Goal: Use online tool/utility: Utilize a website feature to perform a specific function

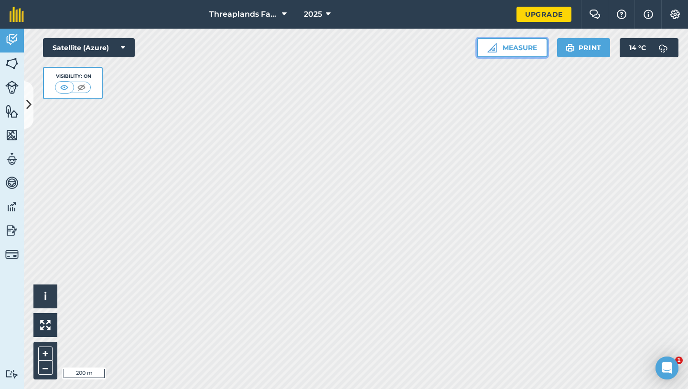
click at [509, 47] on button "Measure" at bounding box center [512, 47] width 71 height 19
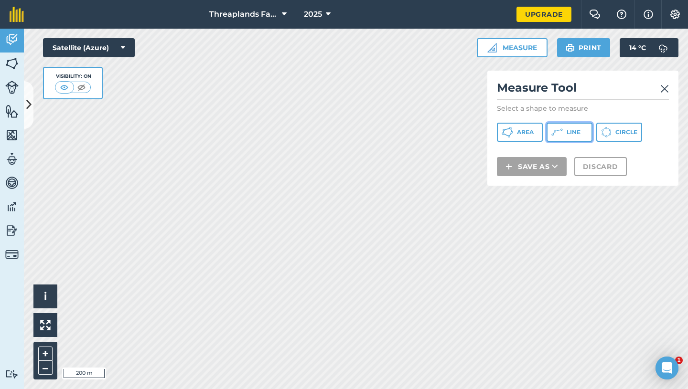
click at [564, 125] on button "Line" at bounding box center [569, 132] width 46 height 19
click at [666, 88] on img at bounding box center [664, 88] width 9 height 11
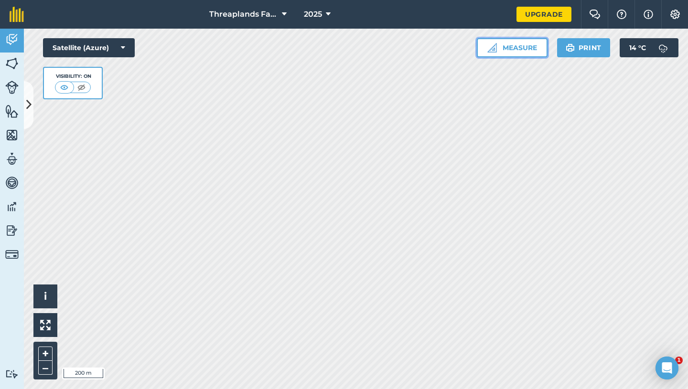
click at [509, 47] on button "Measure" at bounding box center [512, 47] width 71 height 19
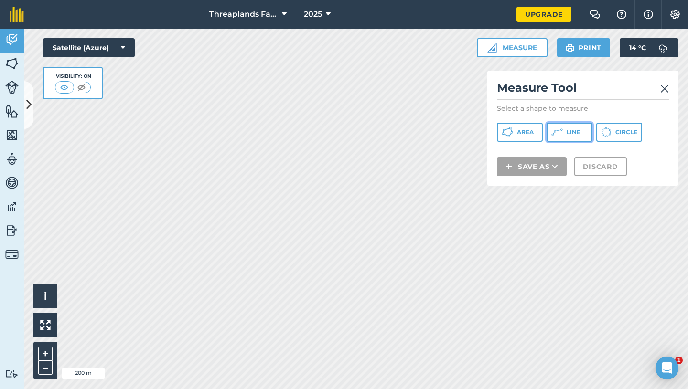
click at [565, 133] on button "Line" at bounding box center [569, 132] width 46 height 19
click at [666, 89] on img at bounding box center [664, 88] width 9 height 11
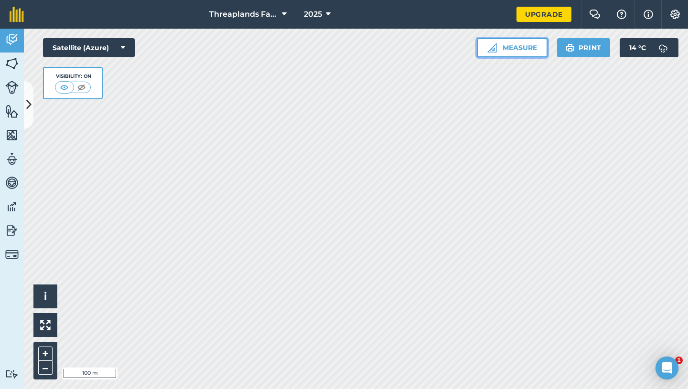
click at [519, 46] on button "Measure" at bounding box center [512, 47] width 71 height 19
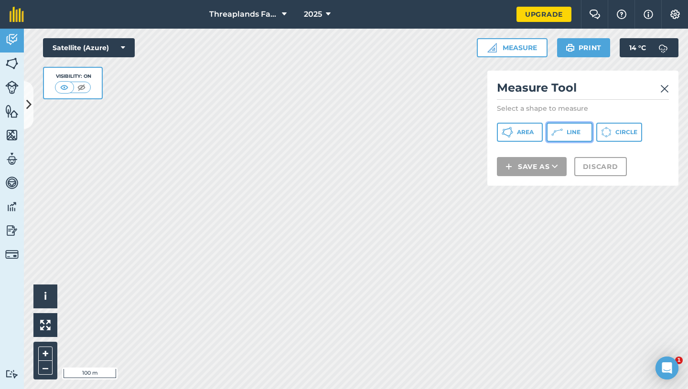
click at [565, 134] on button "Line" at bounding box center [569, 132] width 46 height 19
click at [666, 85] on img at bounding box center [664, 88] width 9 height 11
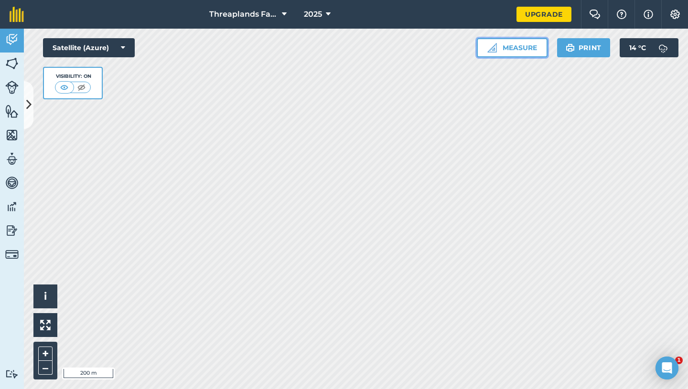
click at [537, 53] on button "Measure" at bounding box center [512, 47] width 71 height 19
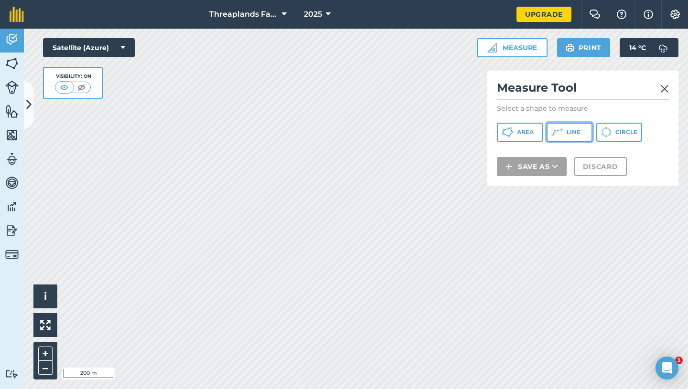
click at [558, 125] on button "Line" at bounding box center [569, 132] width 46 height 19
click at [133, 84] on div "Satellite (Azure) Visibility: On" at bounding box center [89, 68] width 92 height 61
